Goal: Subscribe to service/newsletter

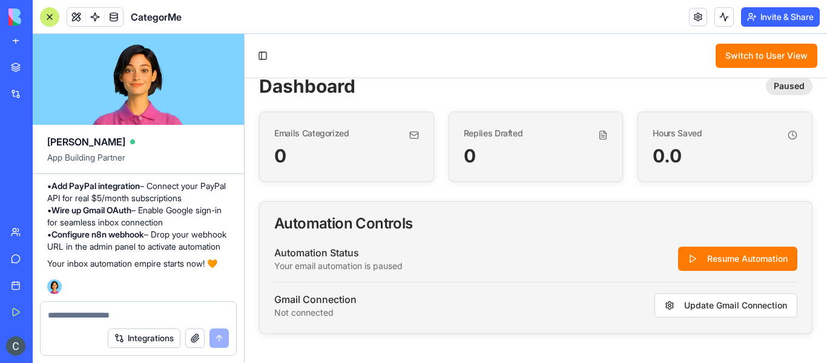
click at [156, 316] on textarea at bounding box center [138, 315] width 181 height 12
paste textarea "**********"
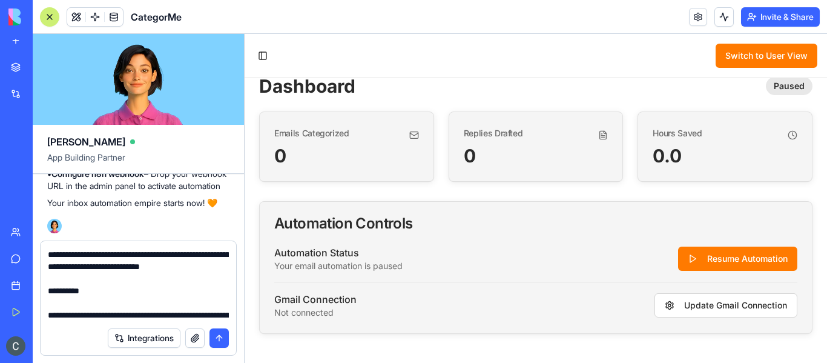
scroll to position [2179, 0]
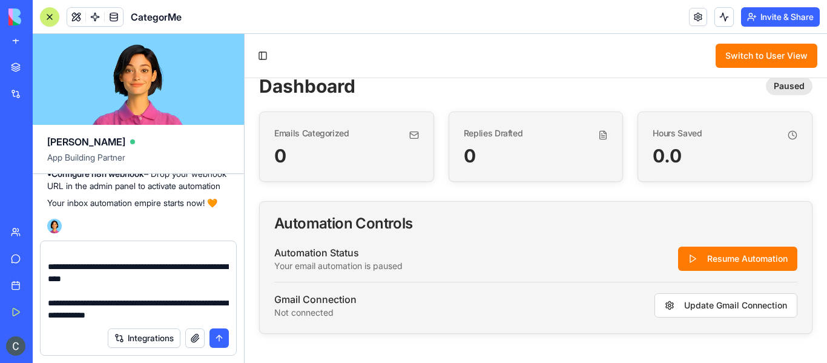
type textarea "**********"
click at [220, 329] on button "submit" at bounding box center [218, 337] width 19 height 19
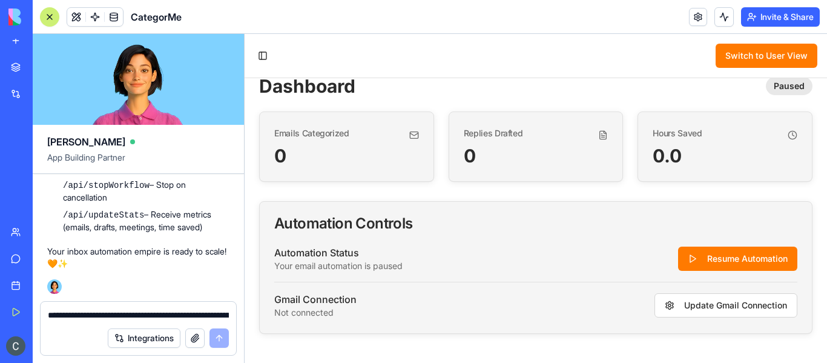
scroll to position [5352, 0]
click at [262, 55] on button "Toggle Sidebar" at bounding box center [262, 55] width 17 height 17
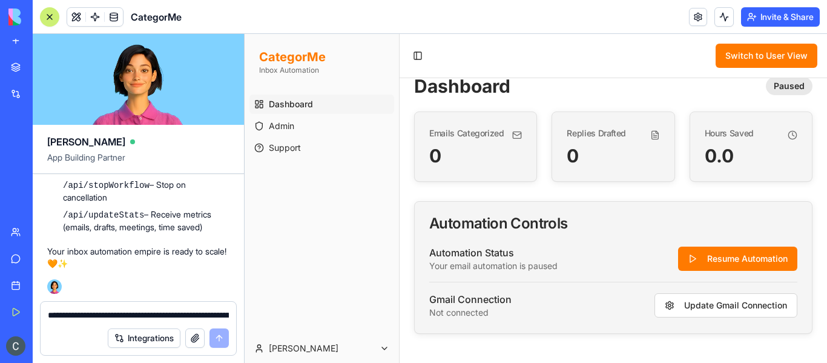
click at [459, 92] on h1 "Dashboard" at bounding box center [462, 86] width 96 height 22
click at [566, 85] on div "Dashboard Paused" at bounding box center [613, 86] width 398 height 22
click at [420, 52] on button "Toggle Sidebar" at bounding box center [417, 55] width 17 height 17
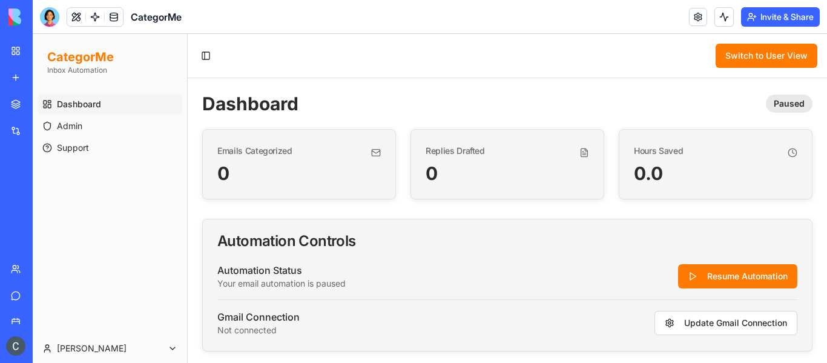
scroll to position [18, 0]
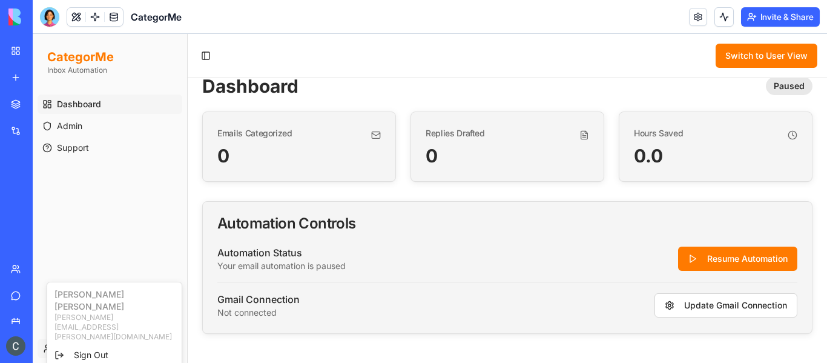
click at [165, 343] on html "CategorMe Inbox Automation Dashboard Admin Support Cooper Toggle Sidebar Switch…" at bounding box center [430, 198] width 794 height 329
click at [148, 345] on div "Sign Out" at bounding box center [115, 354] width 130 height 19
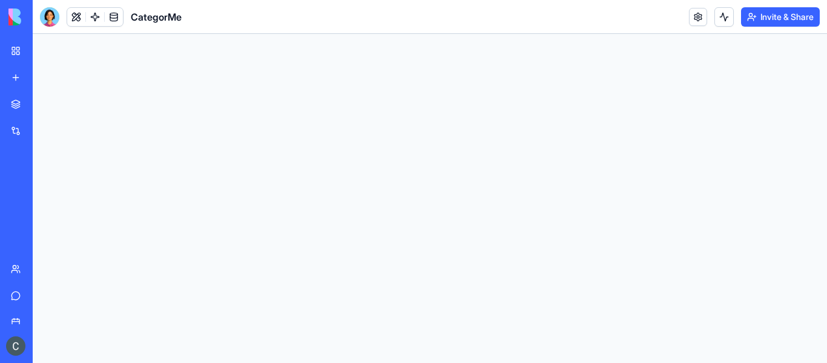
scroll to position [0, 0]
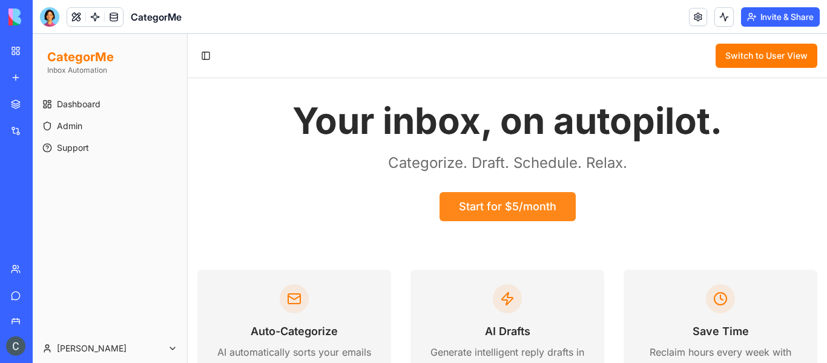
scroll to position [24, 0]
click at [520, 201] on button "Start for $5/month" at bounding box center [508, 207] width 136 height 29
